Goal: Book appointment/travel/reservation

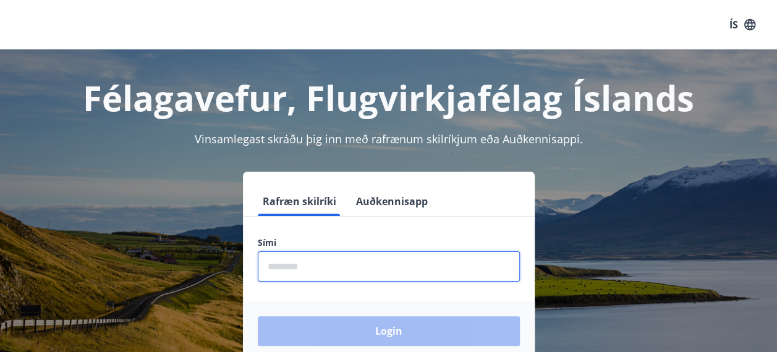
click at [335, 267] on input "phone" at bounding box center [389, 267] width 262 height 30
type input "********"
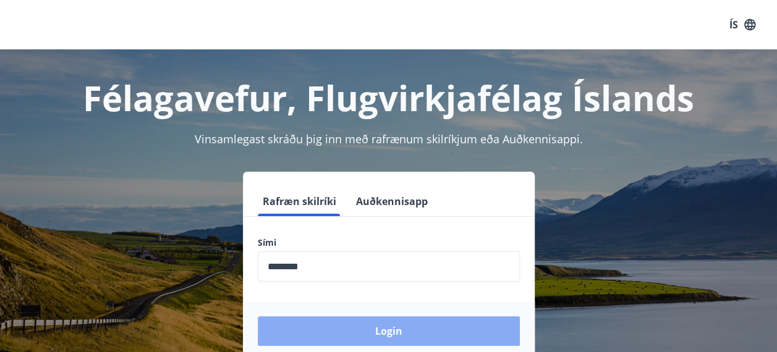
click at [371, 339] on button "Login" at bounding box center [389, 331] width 262 height 30
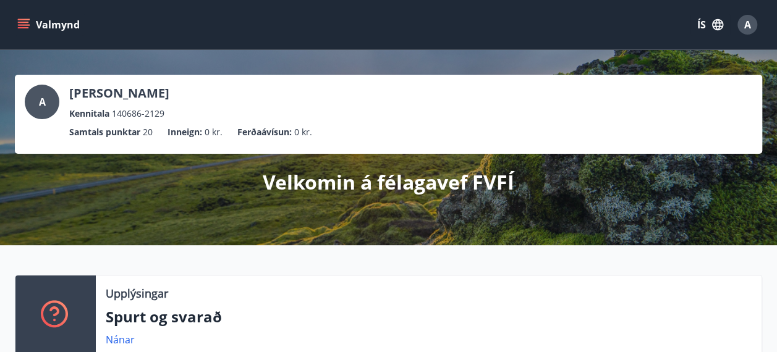
click at [22, 23] on icon "menu" at bounding box center [23, 25] width 12 height 12
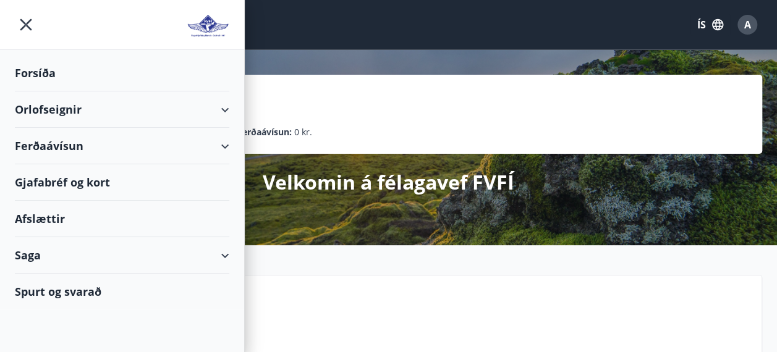
click at [69, 110] on div "Orlofseignir" at bounding box center [122, 109] width 214 height 36
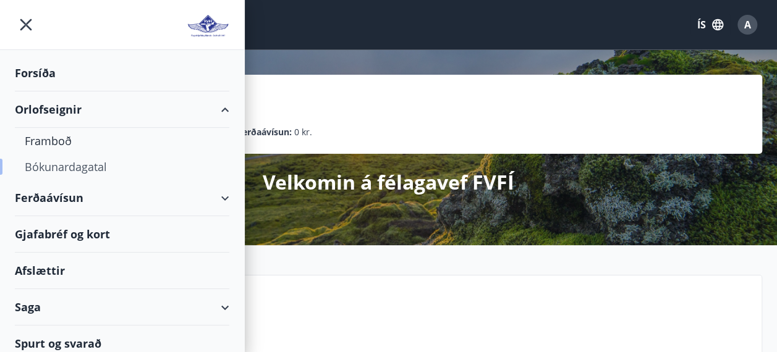
click at [64, 168] on div "Bókunardagatal" at bounding box center [122, 167] width 195 height 26
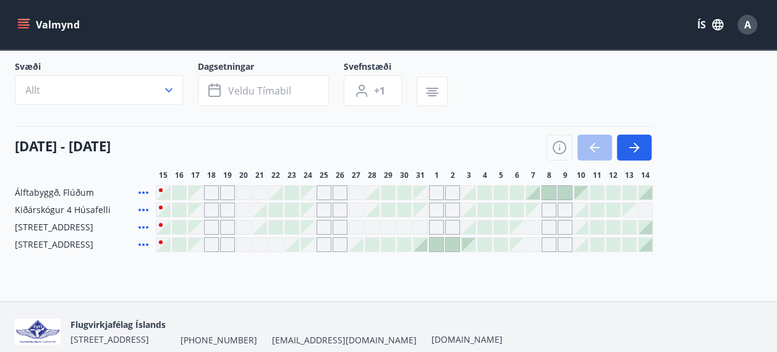
scroll to position [76, 0]
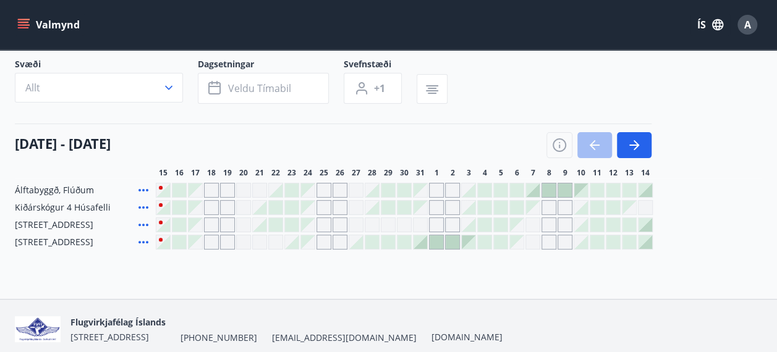
click at [278, 189] on div at bounding box center [276, 191] width 14 height 14
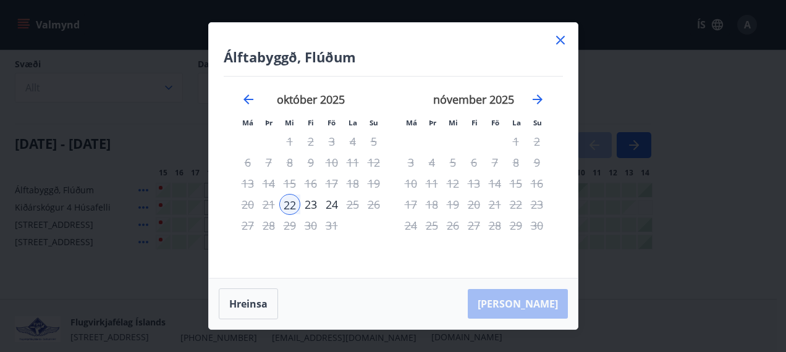
click at [566, 43] on icon at bounding box center [560, 40] width 15 height 15
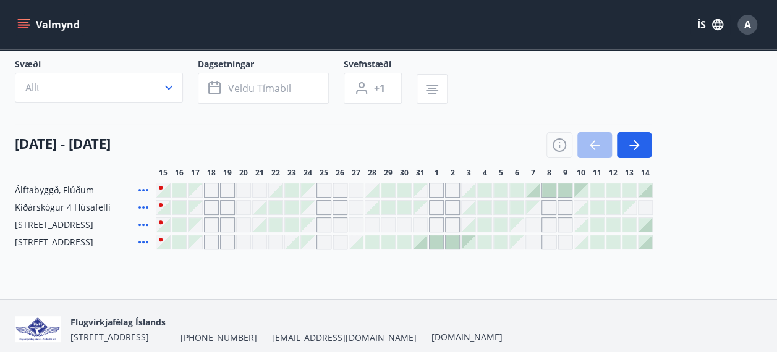
click at [266, 159] on div "15 október - 14 nóvember 15 16 17 18 19 20 21 22 23 24 25 26 27 28 29 30 31 1 2…" at bounding box center [388, 151] width 747 height 54
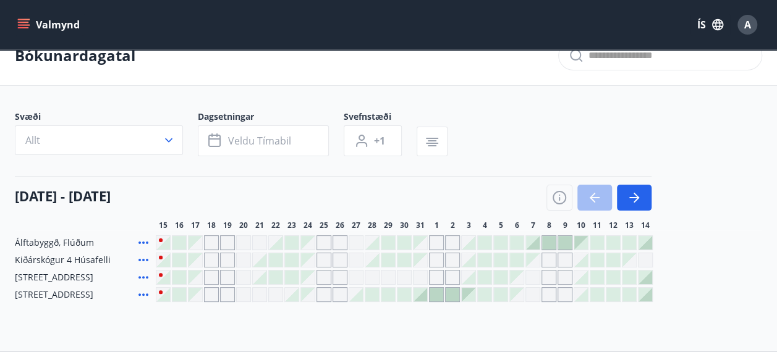
scroll to position [25, 0]
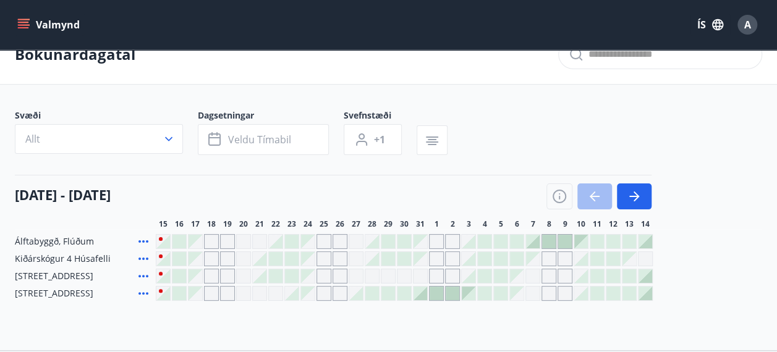
click at [142, 240] on icon at bounding box center [143, 241] width 15 height 15
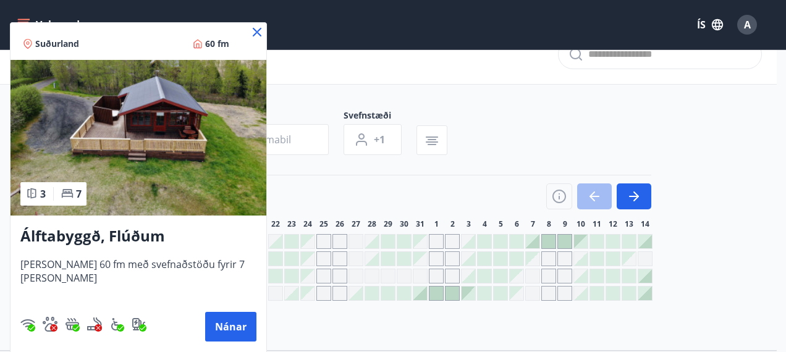
click at [240, 23] on div "Suðurland 60 fm" at bounding box center [139, 41] width 256 height 37
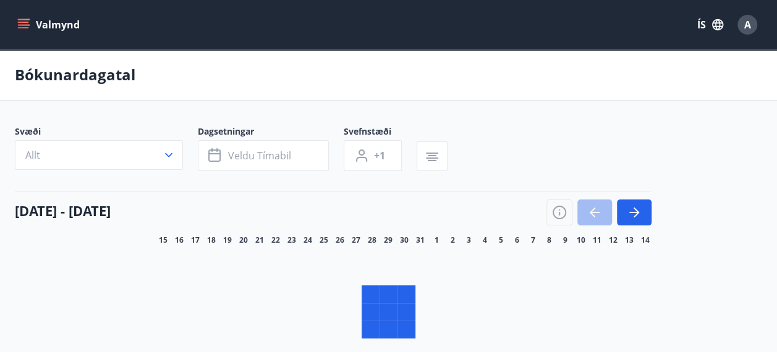
scroll to position [25, 0]
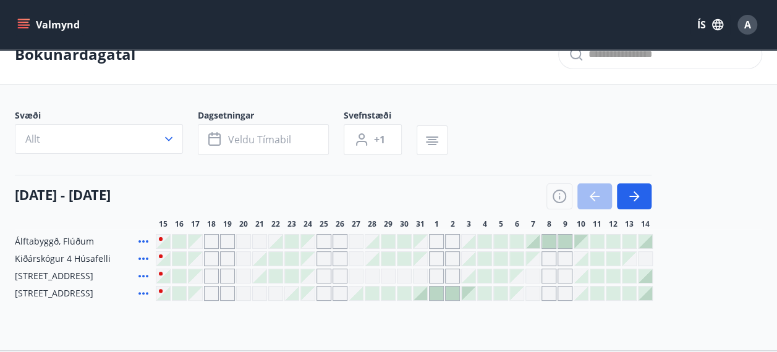
click at [161, 240] on div at bounding box center [163, 242] width 14 height 14
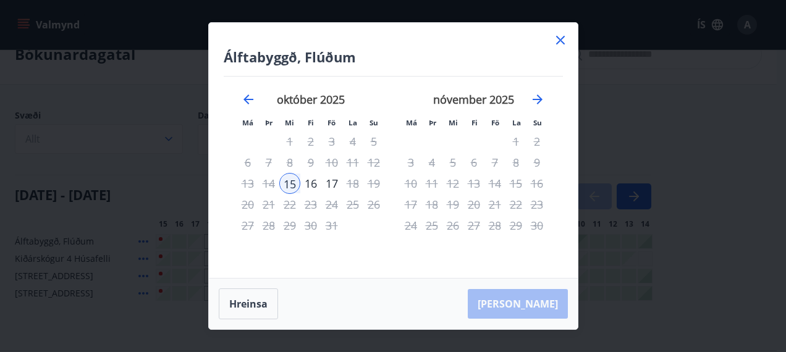
click at [560, 41] on icon at bounding box center [560, 40] width 15 height 15
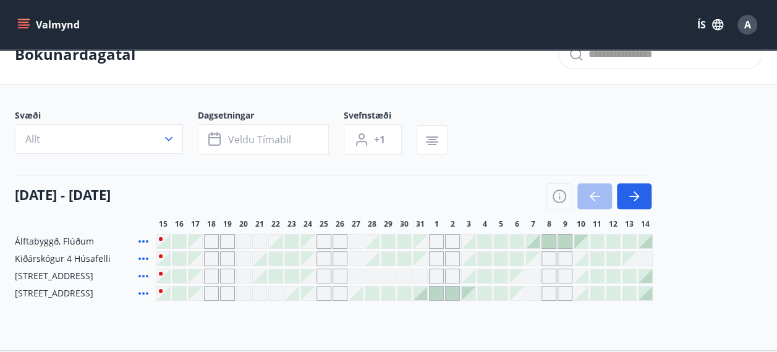
click at [195, 239] on div "Gráir dagar eru ekki bókanlegir" at bounding box center [196, 242] width 14 height 14
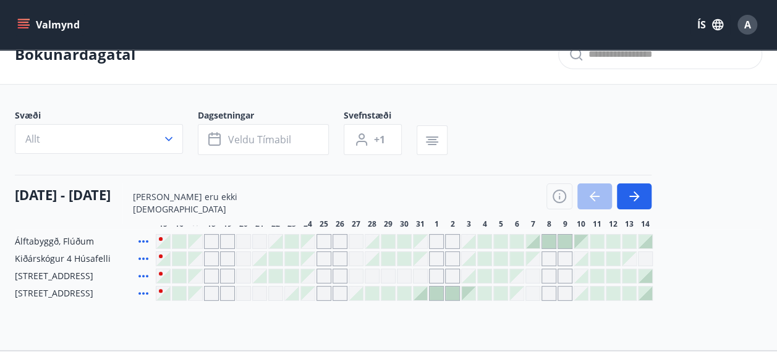
click at [303, 189] on div "15 október - 14 nóvember" at bounding box center [333, 192] width 637 height 35
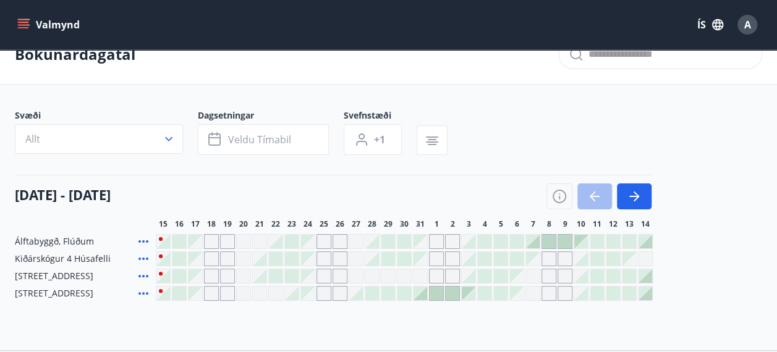
click at [195, 242] on div "Gráir dagar eru ekki bókanlegir" at bounding box center [196, 242] width 14 height 14
click at [265, 276] on div at bounding box center [260, 276] width 14 height 14
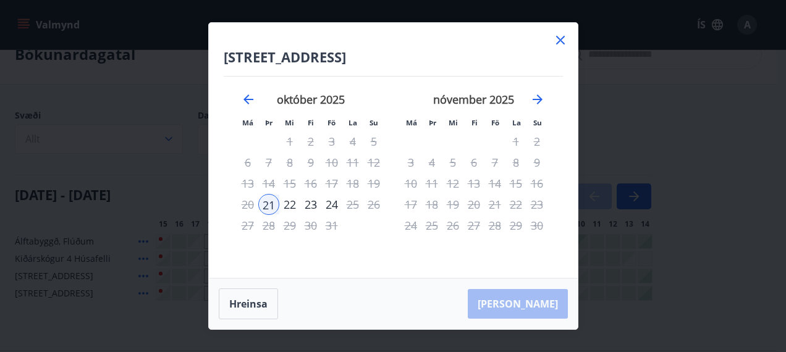
click at [562, 39] on icon at bounding box center [560, 40] width 9 height 9
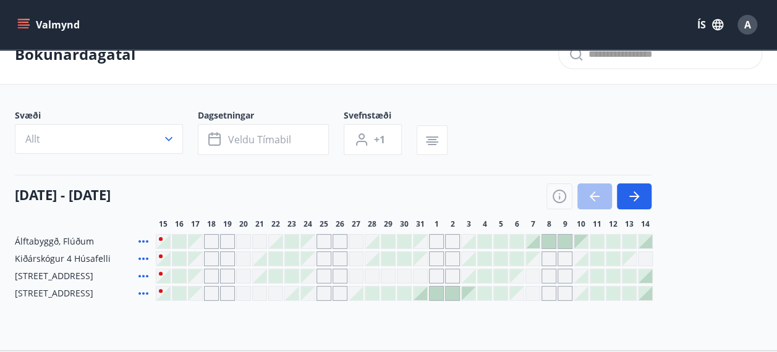
click at [260, 260] on div at bounding box center [260, 259] width 14 height 14
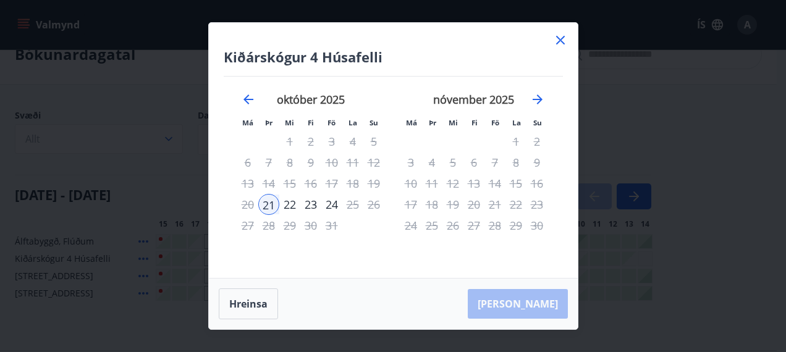
click at [292, 203] on div "22" at bounding box center [289, 204] width 21 height 21
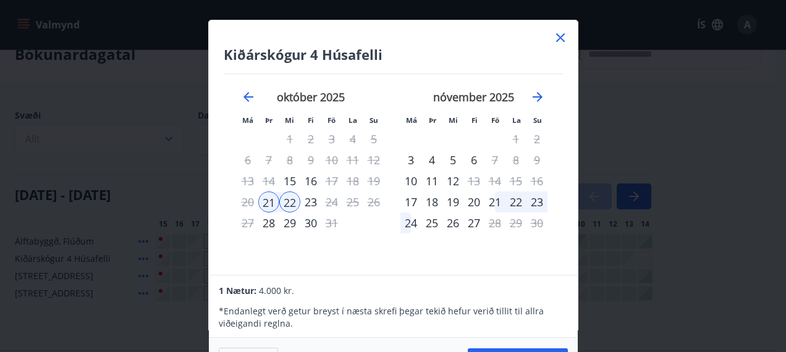
click at [430, 245] on div "nóvember 2025 1 2 3 4 5 6 7 8 9 10 11 12 13 14 15 16 17 18 19 20 21 22 23 24 25…" at bounding box center [473, 175] width 163 height 203
click at [556, 37] on icon at bounding box center [560, 37] width 15 height 15
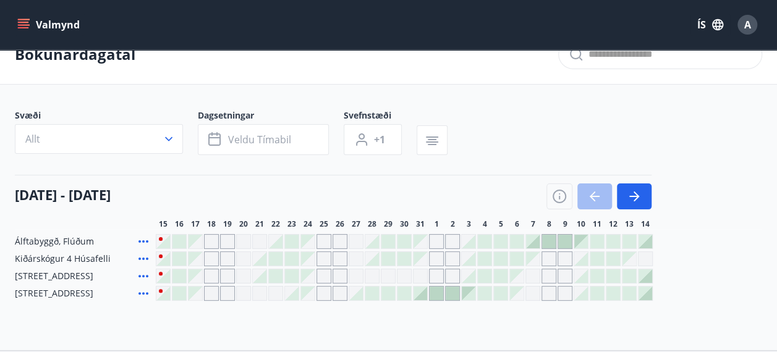
click at [422, 290] on div at bounding box center [420, 294] width 14 height 14
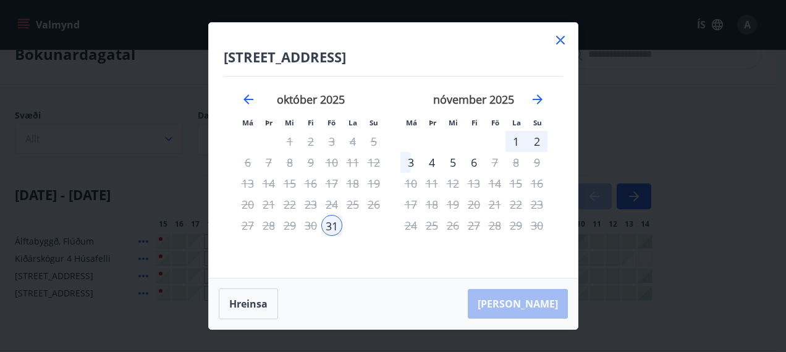
click at [566, 43] on icon at bounding box center [560, 40] width 15 height 15
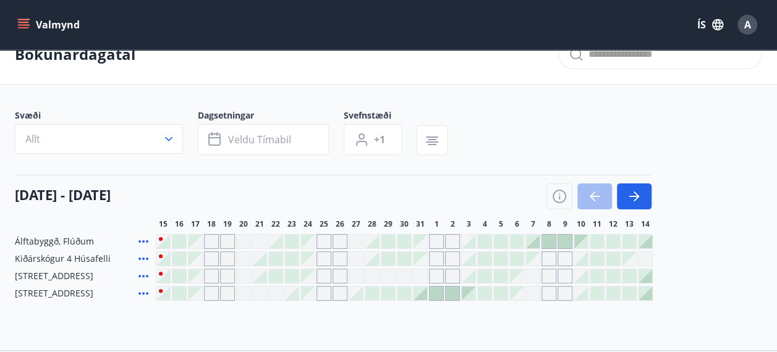
scroll to position [0, 0]
